Goal: Transaction & Acquisition: Purchase product/service

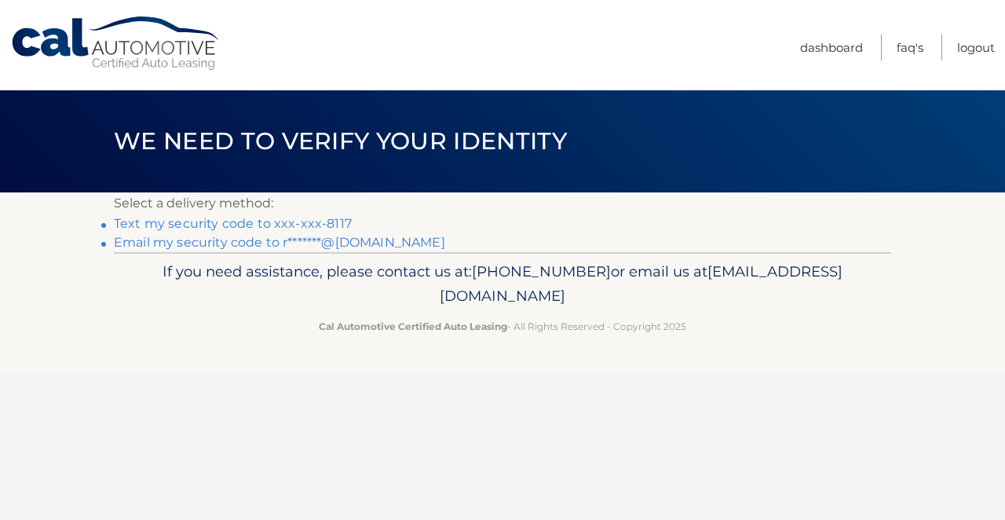
click at [329, 226] on link "Text my security code to xxx-xxx-8117" at bounding box center [233, 223] width 238 height 15
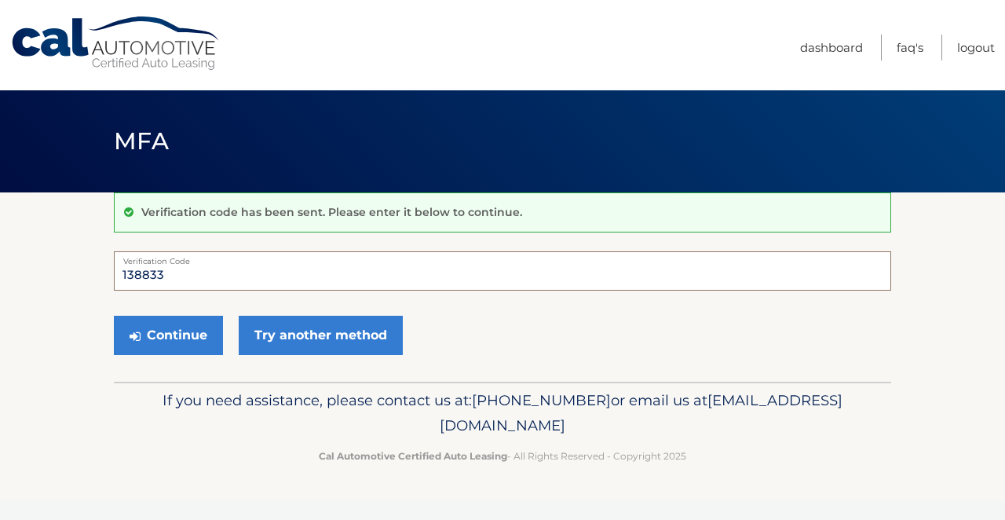
type input "138833"
click at [168, 334] on button "Continue" at bounding box center [168, 335] width 109 height 39
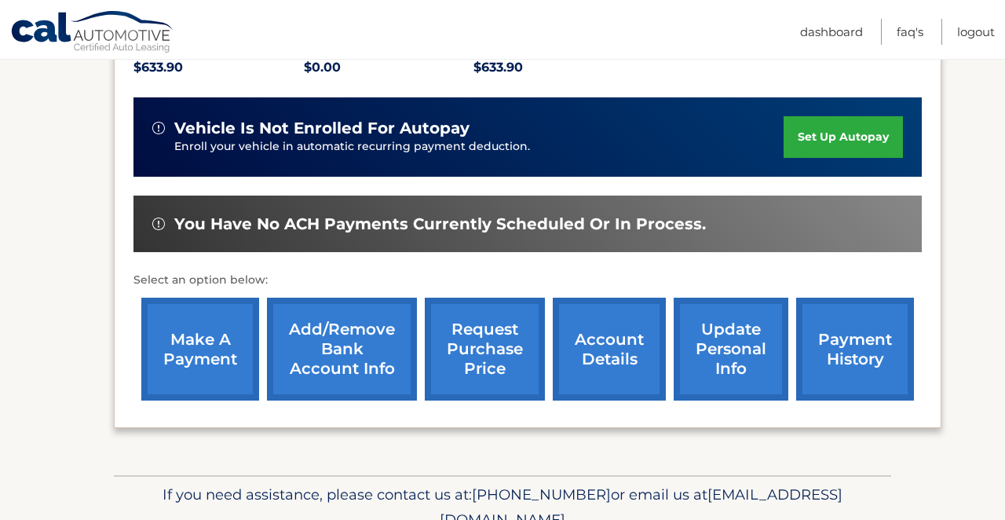
scroll to position [368, 0]
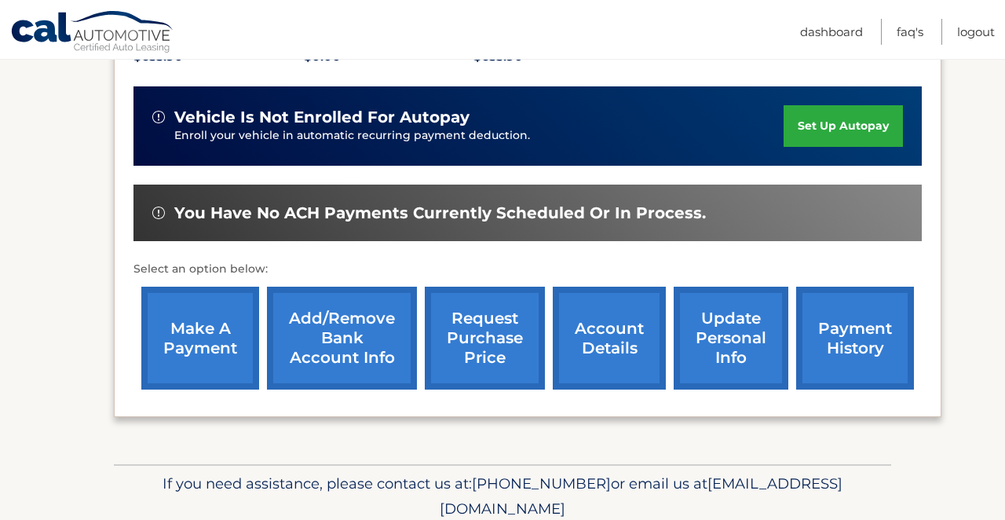
click at [187, 336] on link "make a payment" at bounding box center [200, 338] width 118 height 103
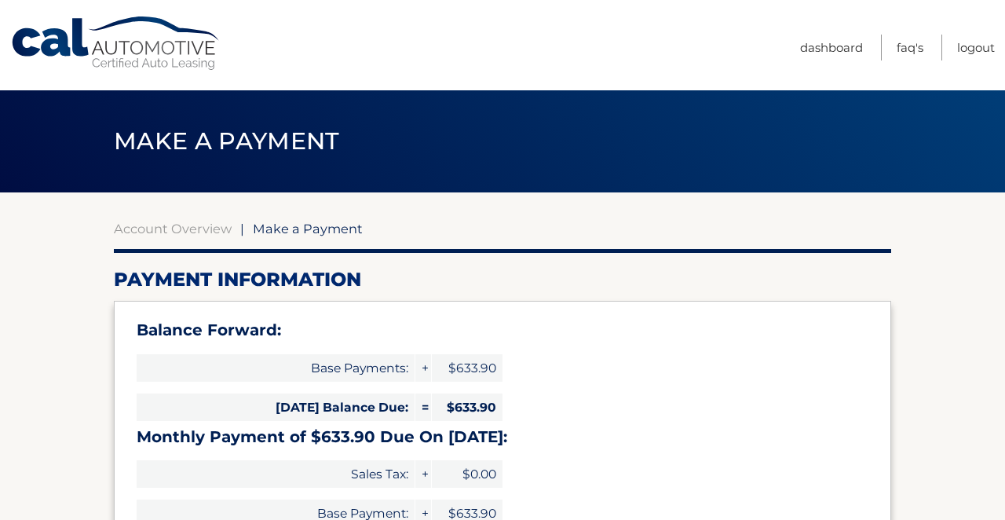
select select "YjMxMjRmMTItN2MxMy00MjczLWExNmEtOTEwZjNhNmQxYTli"
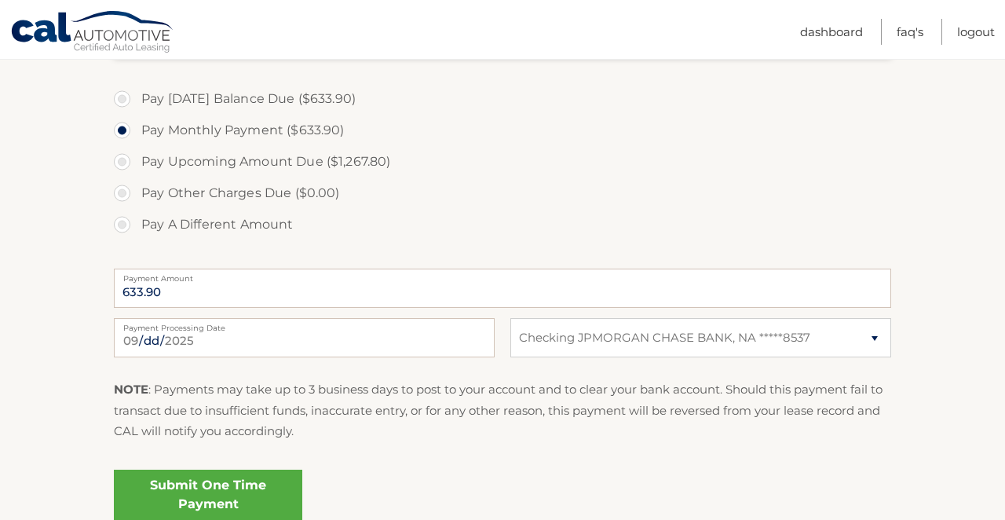
scroll to position [537, 0]
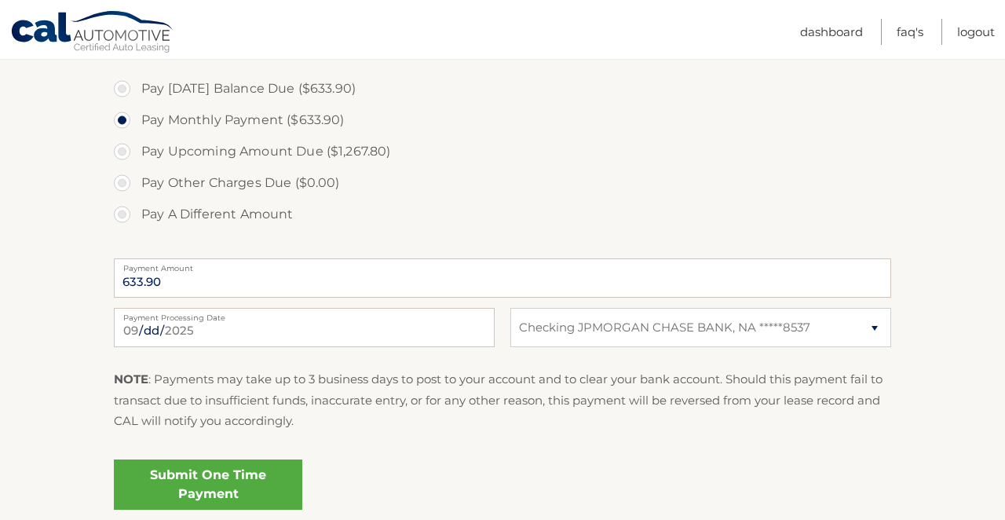
click at [231, 484] on link "Submit One Time Payment" at bounding box center [208, 484] width 188 height 50
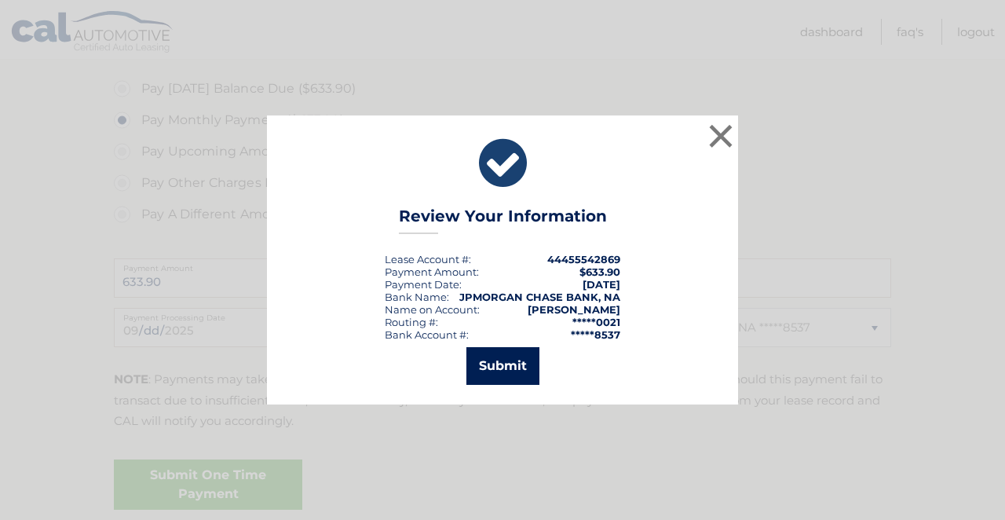
click at [512, 362] on button "Submit" at bounding box center [502, 366] width 73 height 38
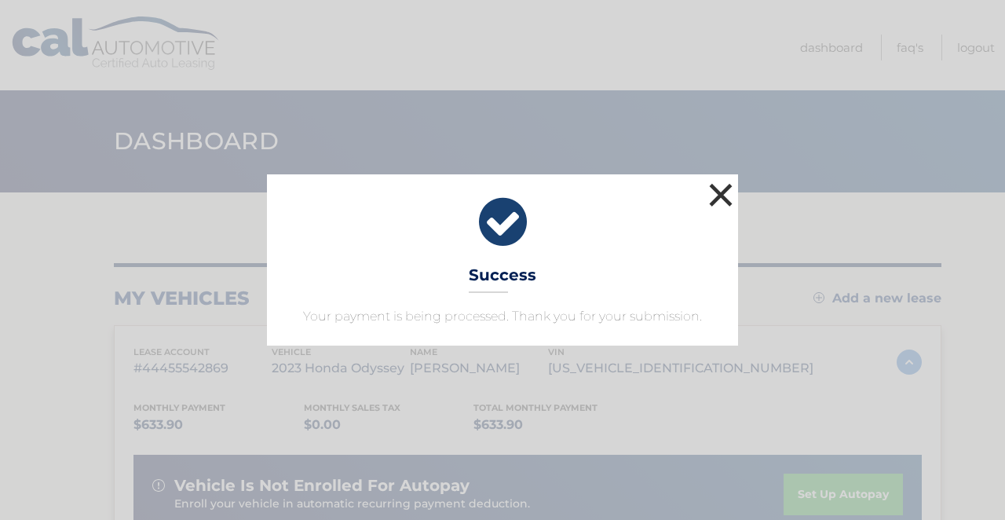
click at [722, 190] on button "×" at bounding box center [720, 194] width 31 height 31
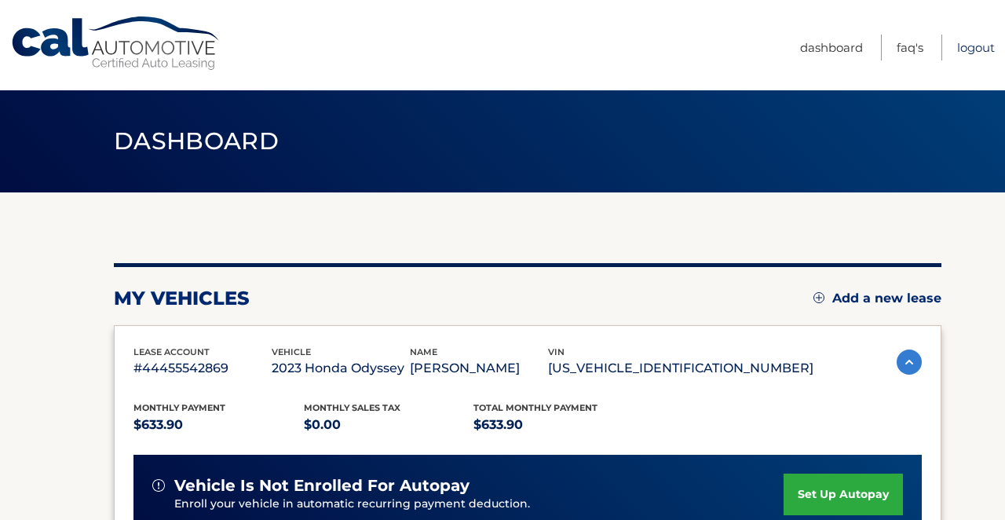
click at [971, 42] on link "Logout" at bounding box center [976, 48] width 38 height 26
